Goal: Information Seeking & Learning: Learn about a topic

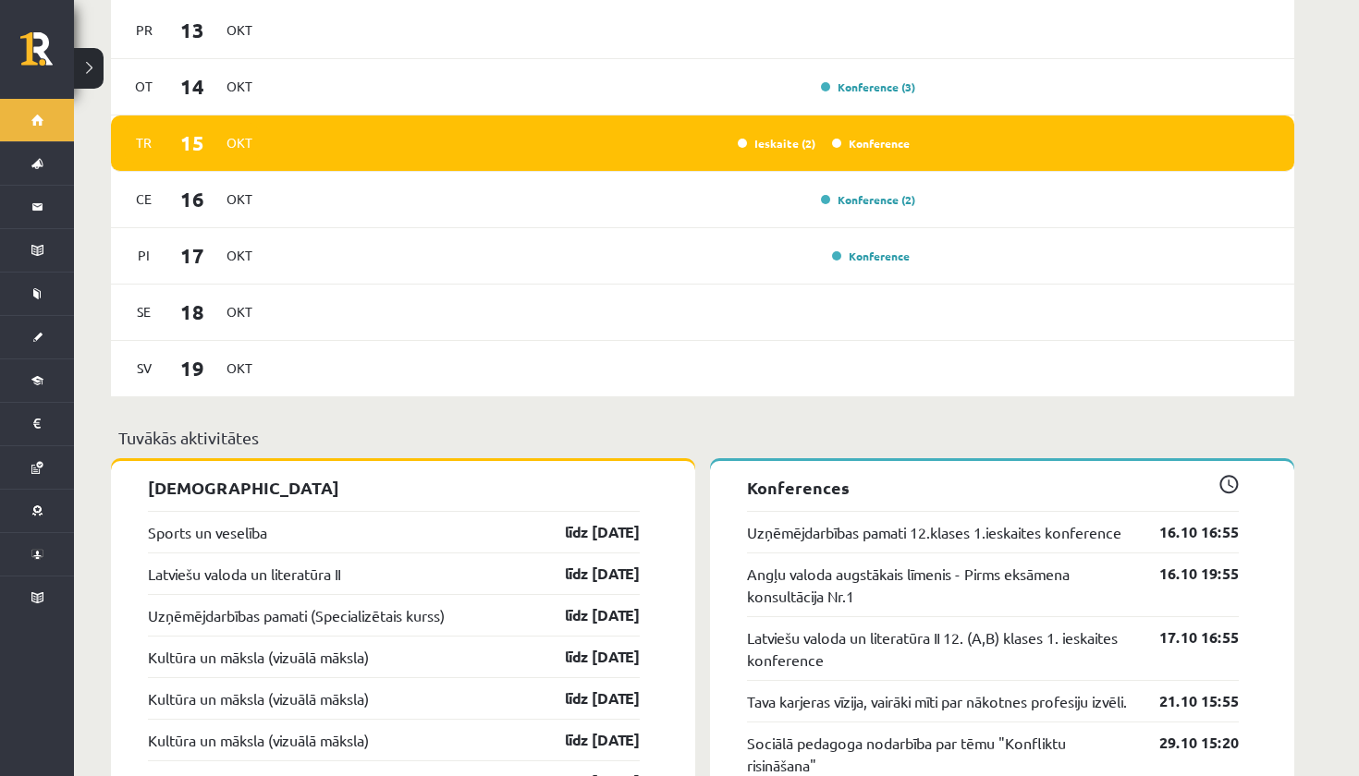
scroll to position [1275, 0]
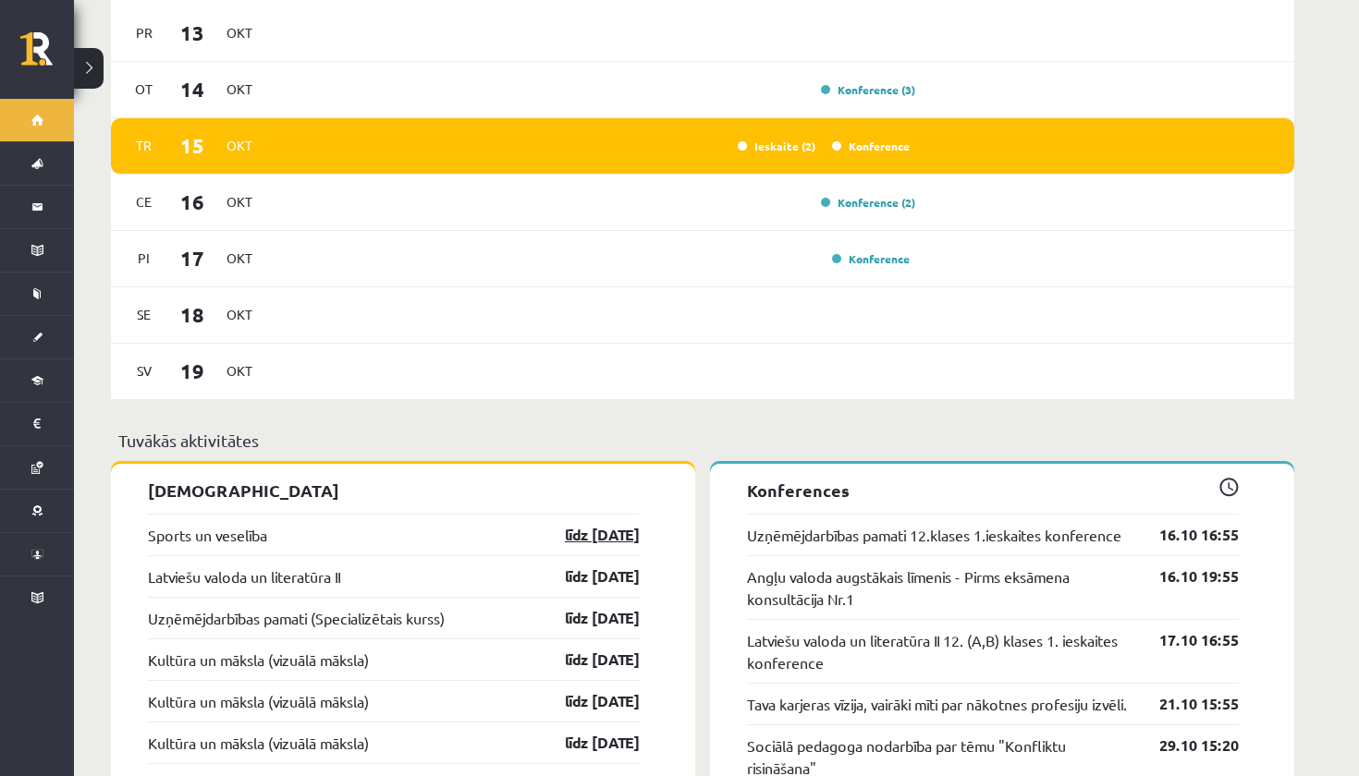
click at [561, 524] on link "līdz 31.10.25" at bounding box center [585, 535] width 107 height 22
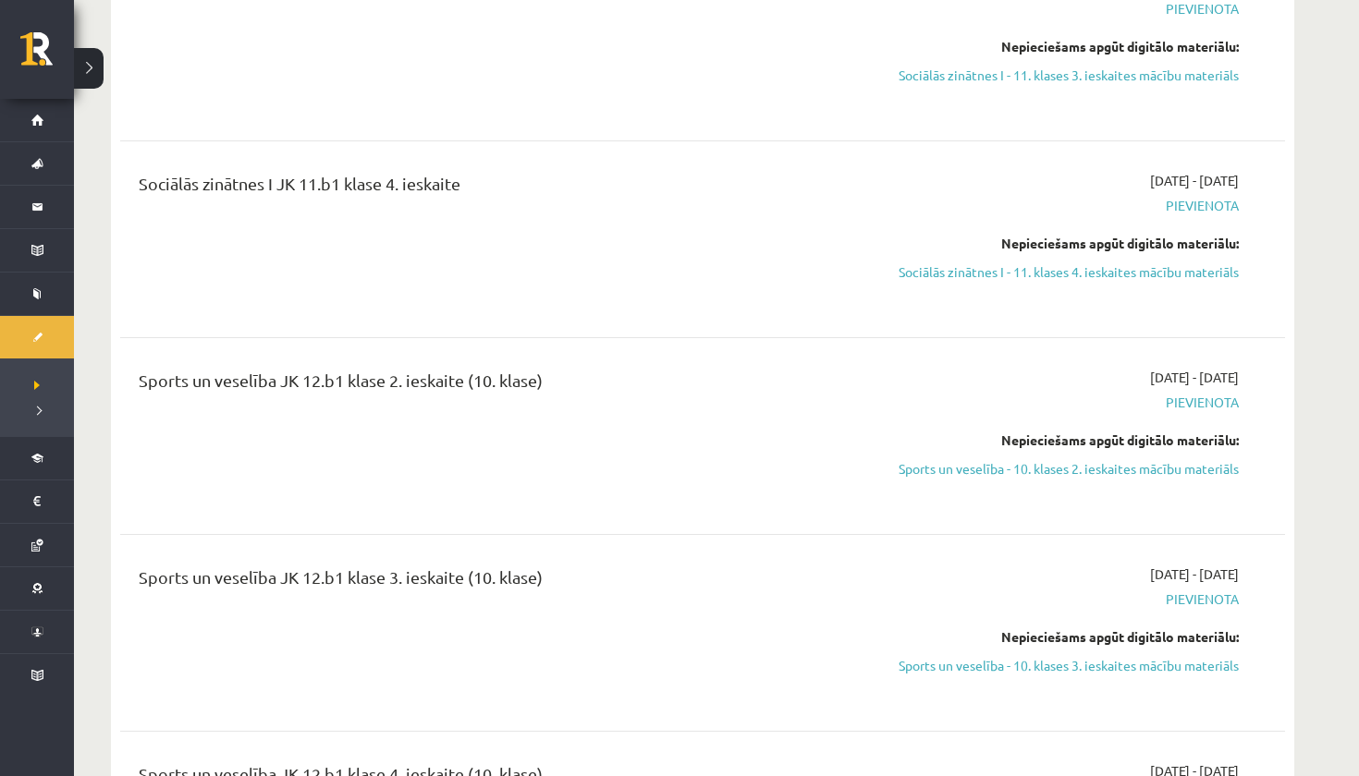
scroll to position [4026, 0]
click at [897, 460] on link "Sports un veselība - 10. klases 2. ieskaites mācību materiāls" at bounding box center [1064, 469] width 348 height 19
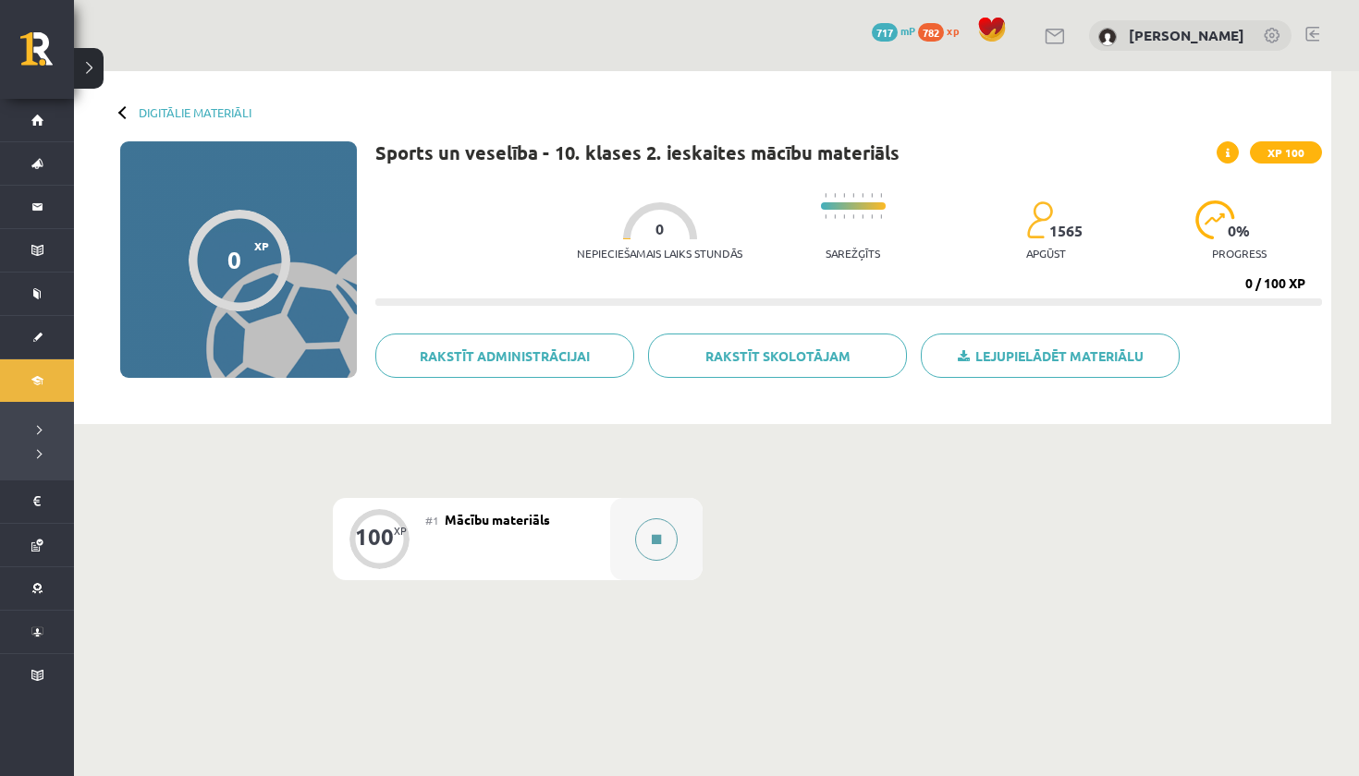
click at [661, 528] on button at bounding box center [656, 540] width 43 height 43
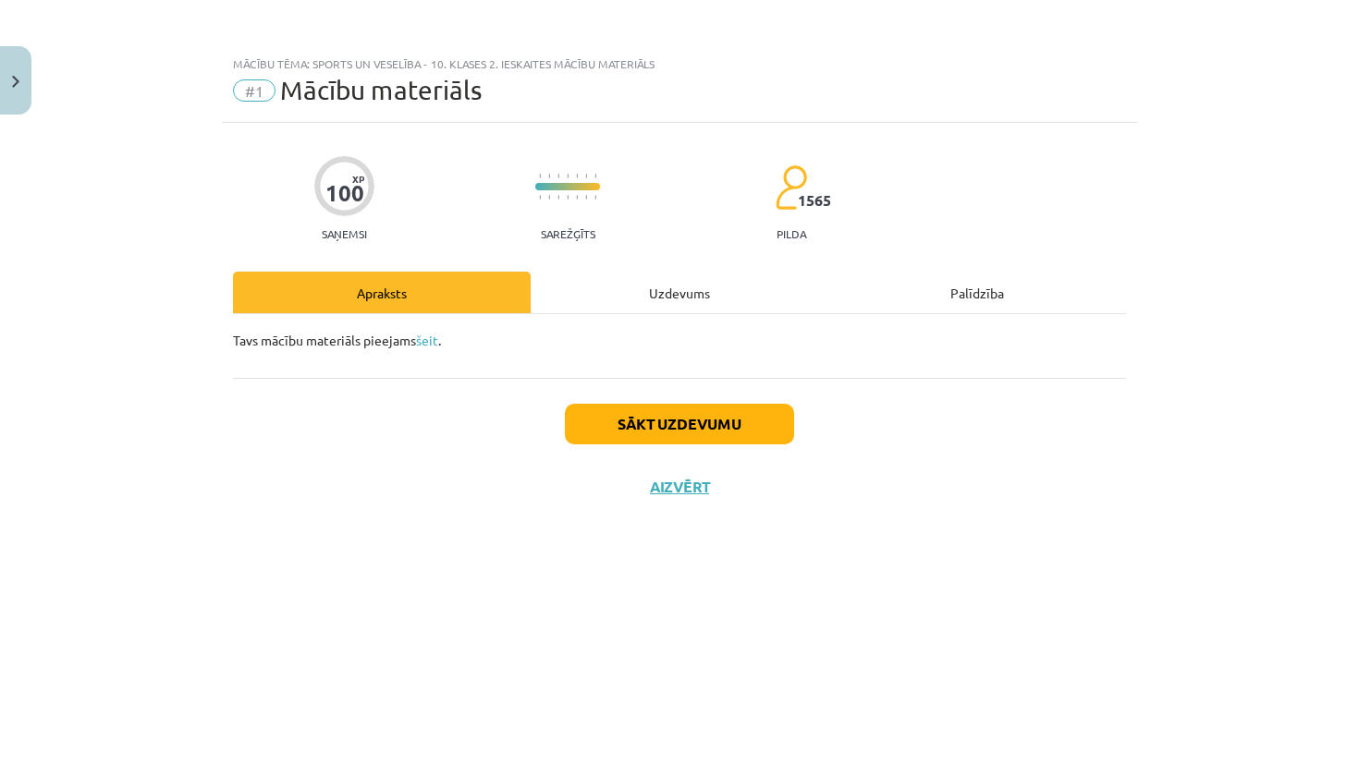
click at [734, 424] on button "Sākt uzdevumu" at bounding box center [679, 424] width 229 height 41
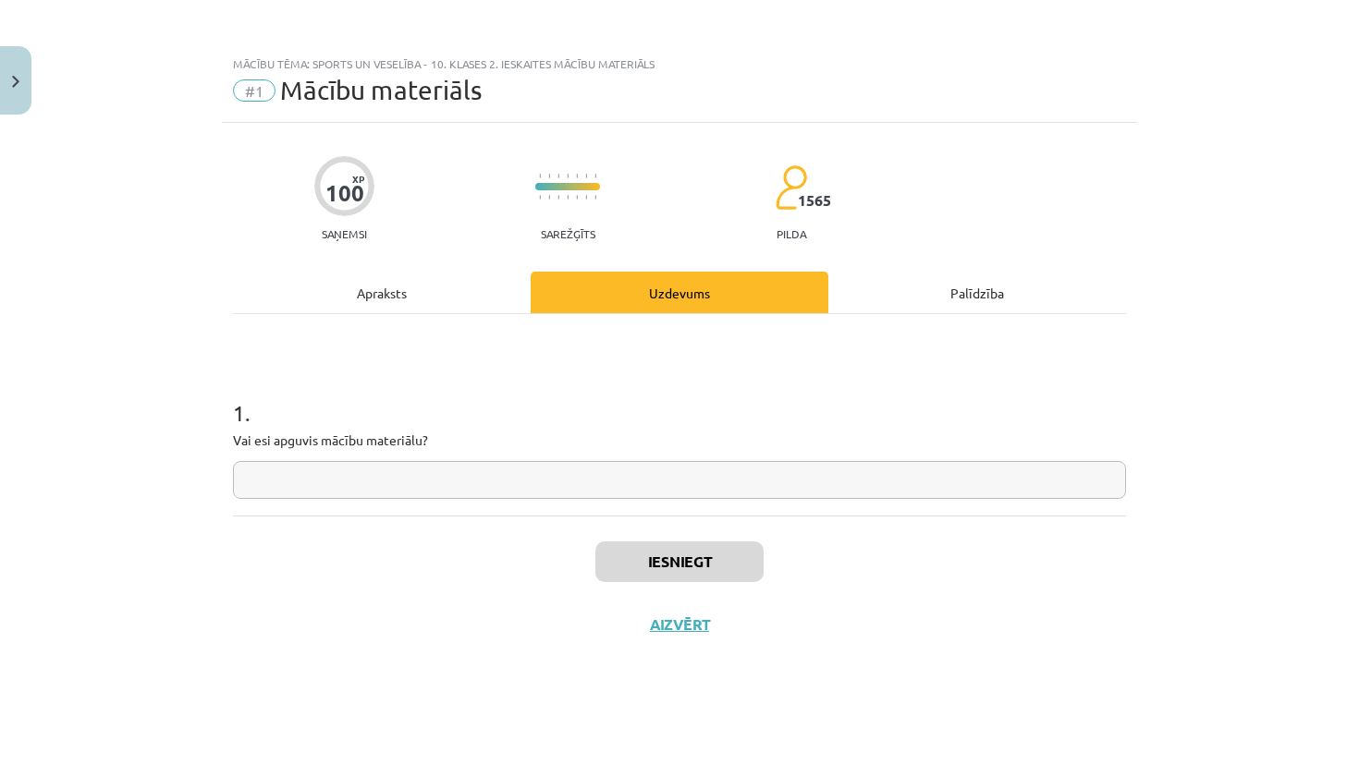
click at [657, 495] on input "text" at bounding box center [679, 480] width 893 height 38
type input "**"
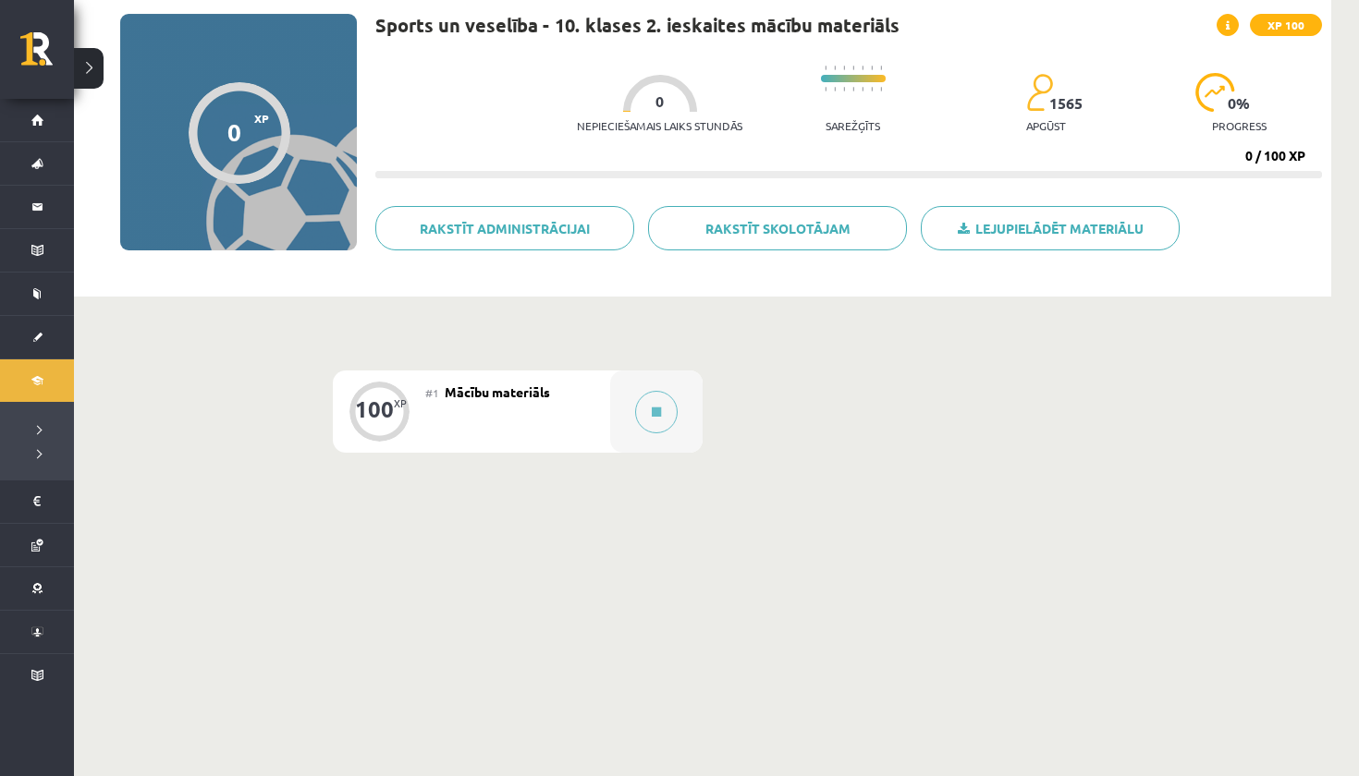
scroll to position [128, 0]
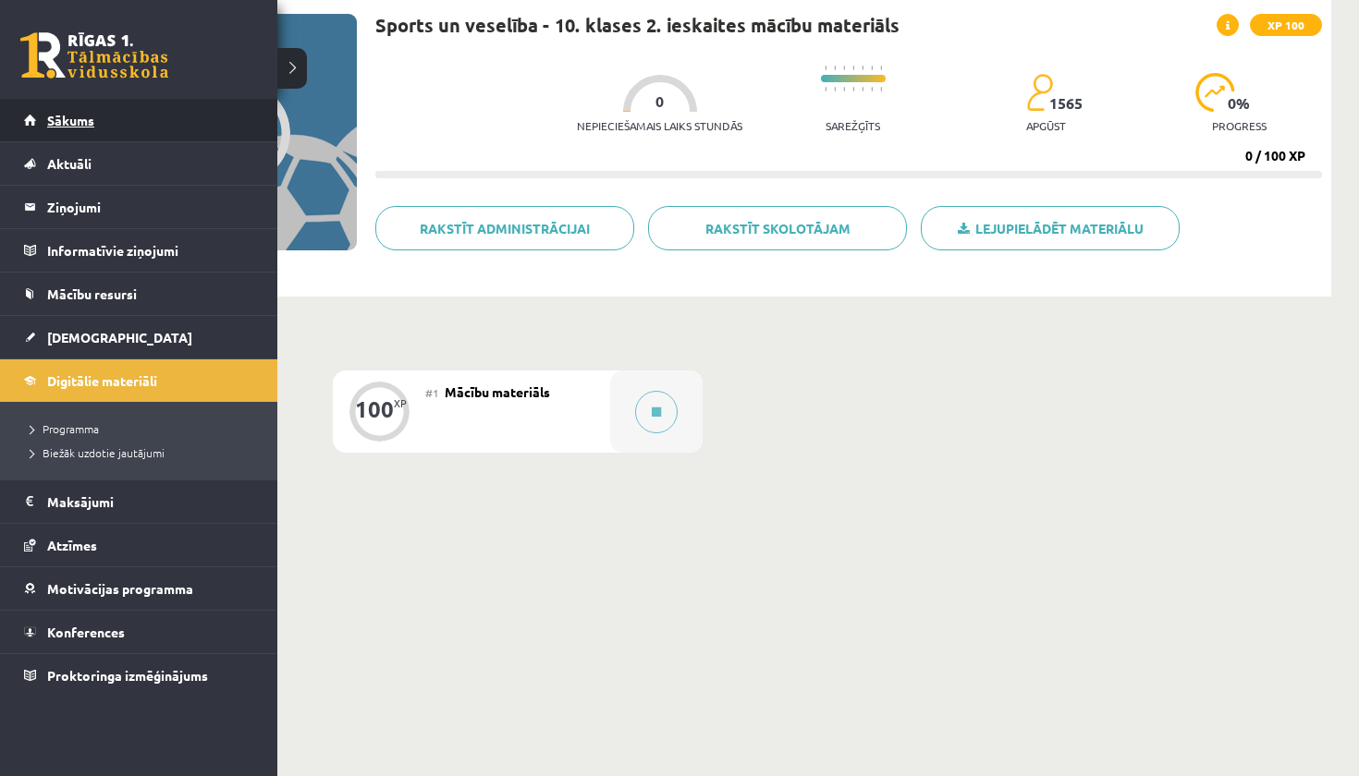
click at [41, 128] on link "Sākums" at bounding box center [139, 120] width 230 height 43
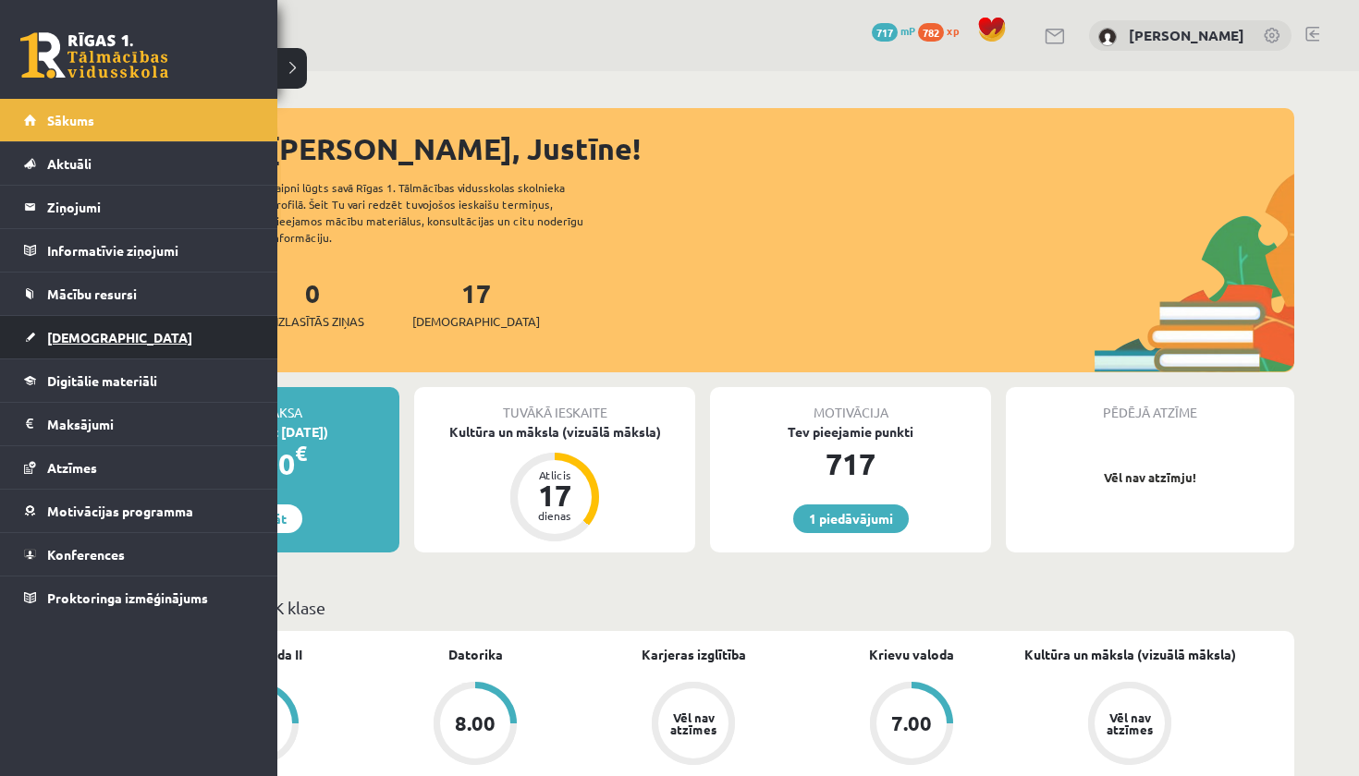
click at [76, 345] on link "[DEMOGRAPHIC_DATA]" at bounding box center [139, 337] width 230 height 43
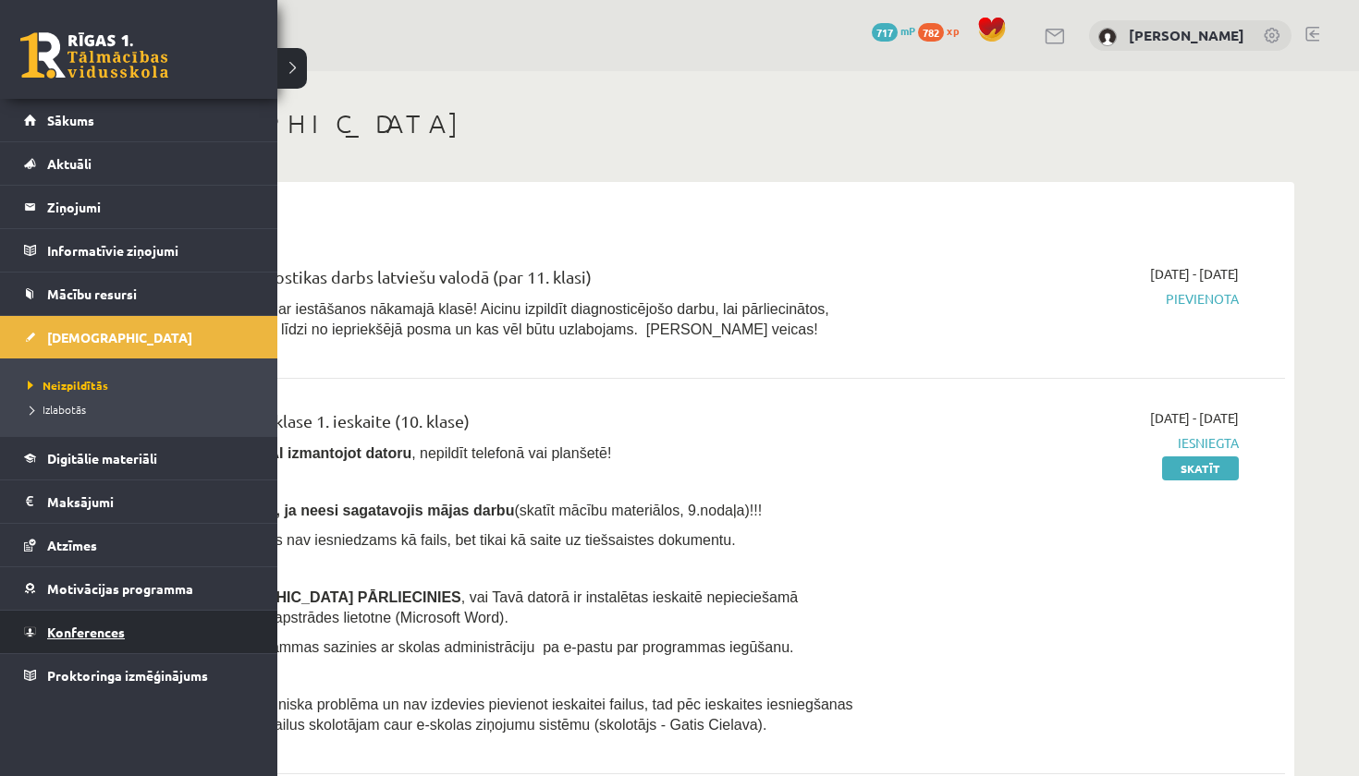
click at [80, 625] on span "Konferences" at bounding box center [86, 632] width 78 height 17
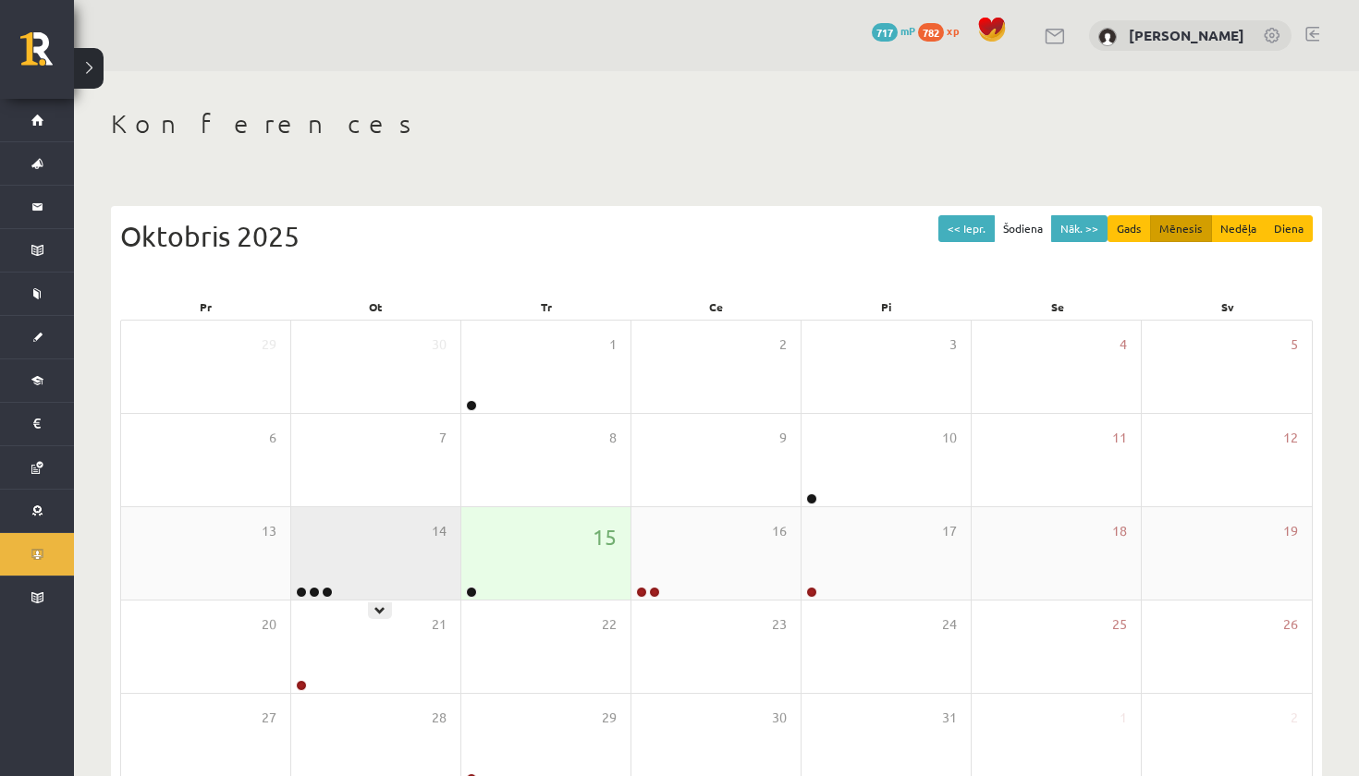
click at [337, 578] on div "14" at bounding box center [375, 553] width 169 height 92
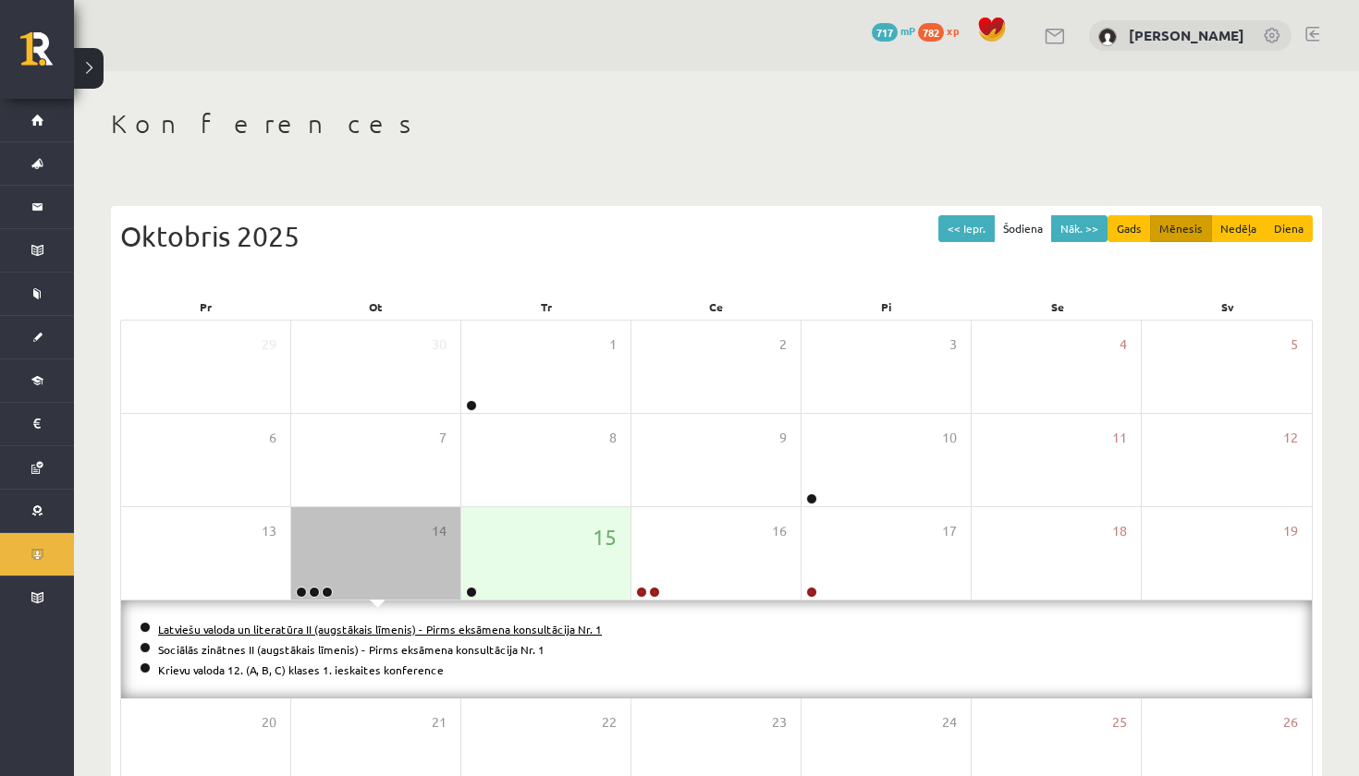
click at [346, 631] on link "Latviešu valoda un literatūra II (augstākais līmenis) - Pirms eksāmena konsultā…" at bounding box center [380, 629] width 444 height 15
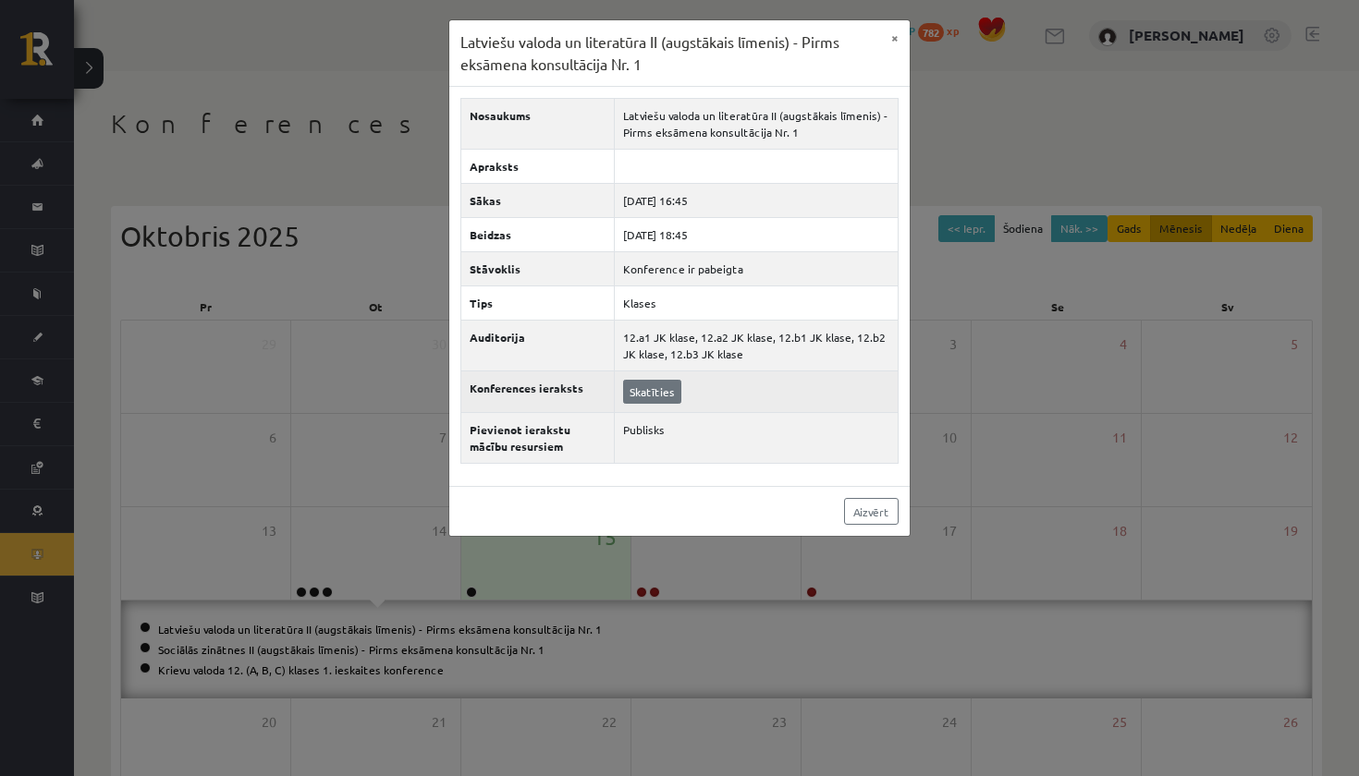
click at [629, 397] on link "Skatīties" at bounding box center [652, 392] width 58 height 24
